Goal: Transaction & Acquisition: Obtain resource

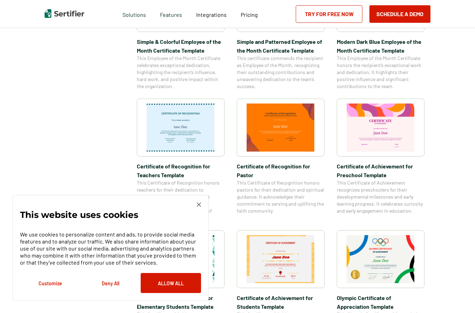
scroll to position [300, 0]
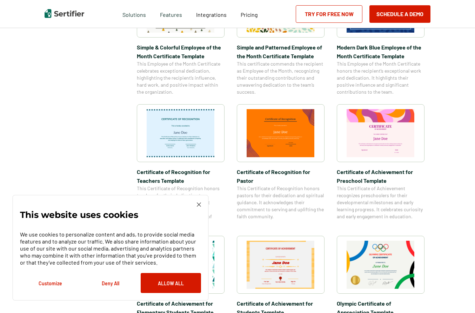
drag, startPoint x: 477, startPoint y: 44, endPoint x: 203, endPoint y: 130, distance: 287.1
click at [203, 130] on img at bounding box center [181, 133] width 68 height 48
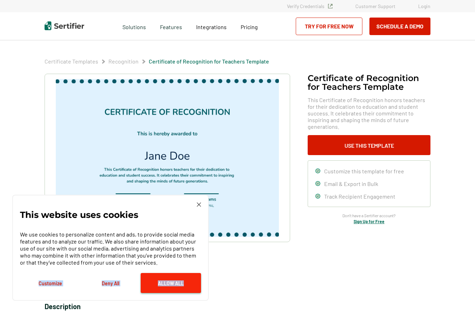
drag, startPoint x: 207, startPoint y: 268, endPoint x: 193, endPoint y: 284, distance: 21.6
click at [193, 284] on div "This website uses cookies We use cookies to personalize content and ads, to pro…" at bounding box center [110, 248] width 197 height 106
click at [172, 285] on button "Allow All" at bounding box center [171, 283] width 60 height 20
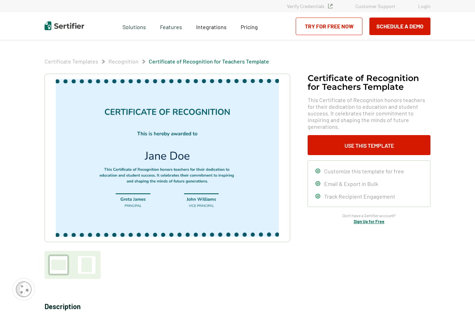
click at [238, 179] on img at bounding box center [167, 158] width 223 height 158
click at [238, 180] on img at bounding box center [167, 158] width 223 height 158
drag, startPoint x: 240, startPoint y: 179, endPoint x: 357, endPoint y: 270, distance: 148.6
click at [357, 270] on div "Certificate of Recognition for Teachers Template This Certificate of Recognitio…" at bounding box center [238, 176] width 386 height 205
click at [349, 26] on link "Try for Free Now" at bounding box center [329, 27] width 67 height 18
